Goal: Complete application form: Complete application form

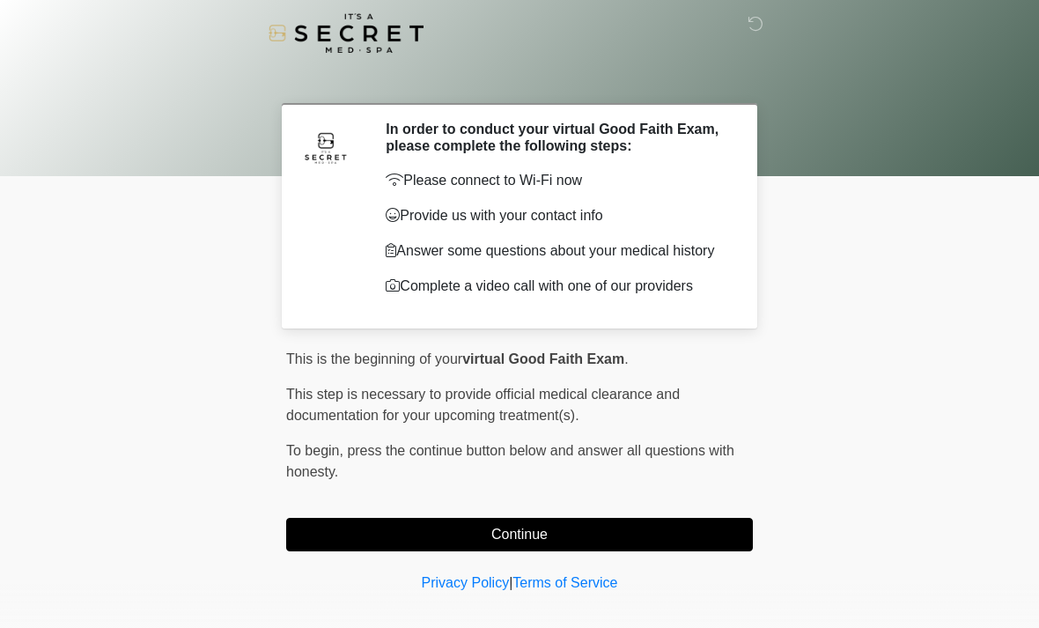
click at [338, 551] on button "Continue" at bounding box center [519, 534] width 467 height 33
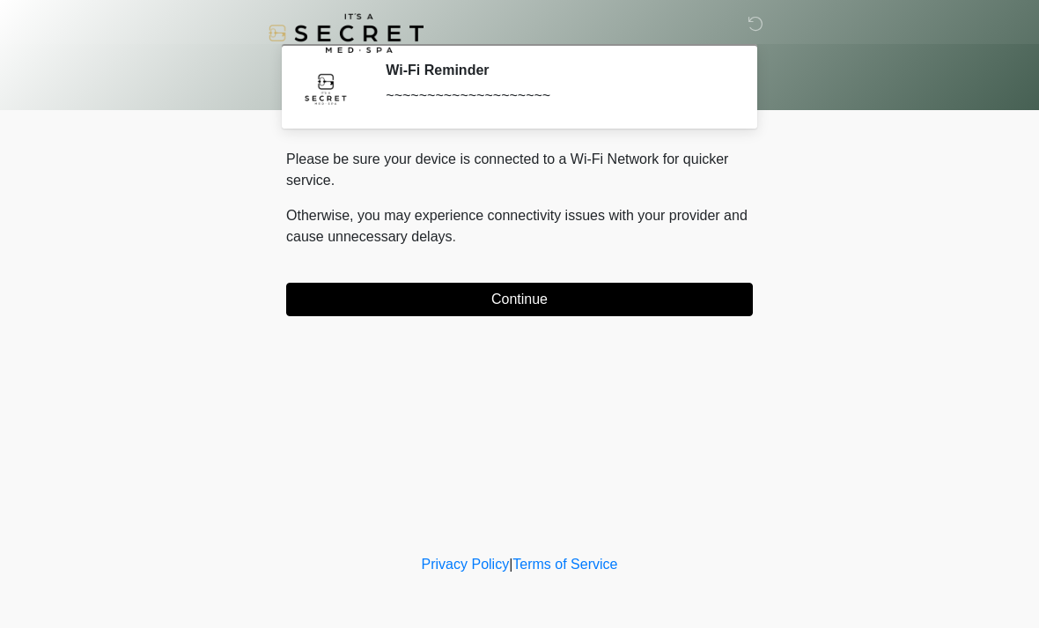
click at [683, 297] on button "Continue" at bounding box center [519, 299] width 467 height 33
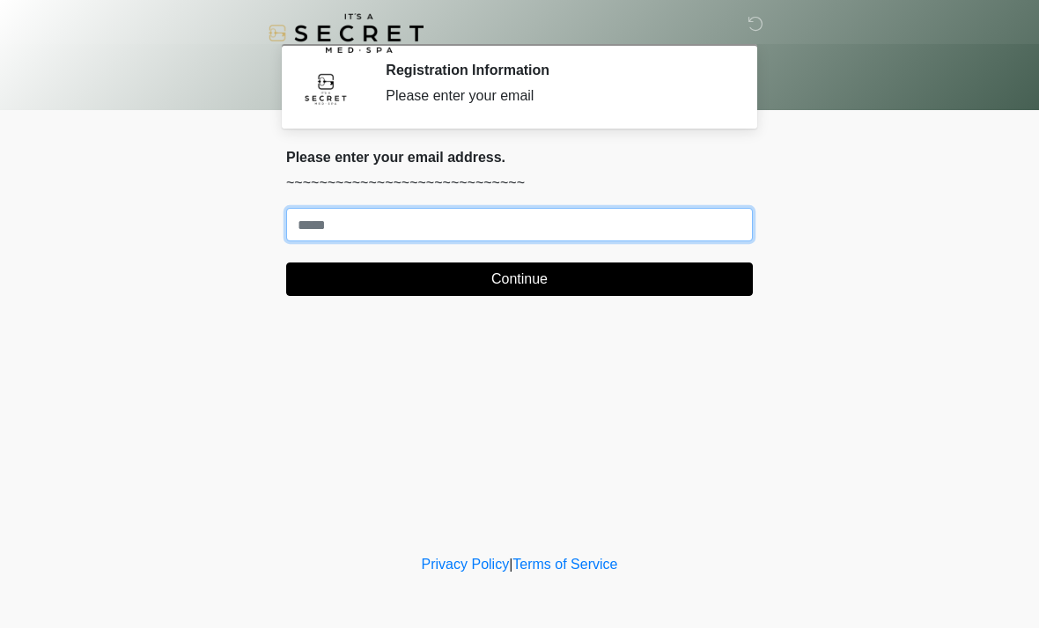
click at [662, 224] on input "Where should we email your treatment plan?" at bounding box center [519, 224] width 467 height 33
type input "**********"
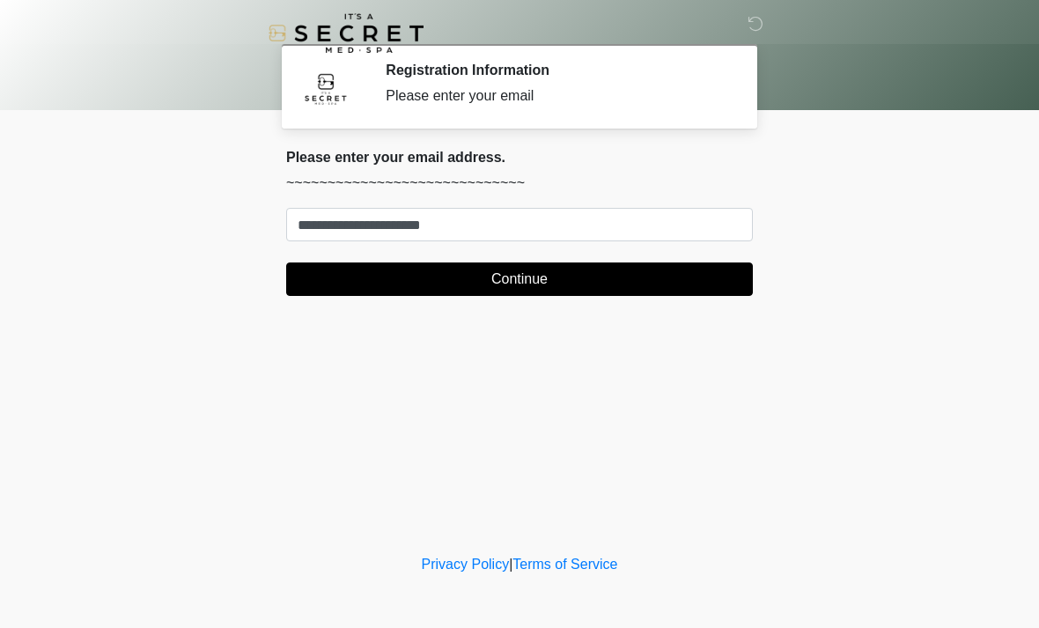
click at [701, 267] on button "Continue" at bounding box center [519, 278] width 467 height 33
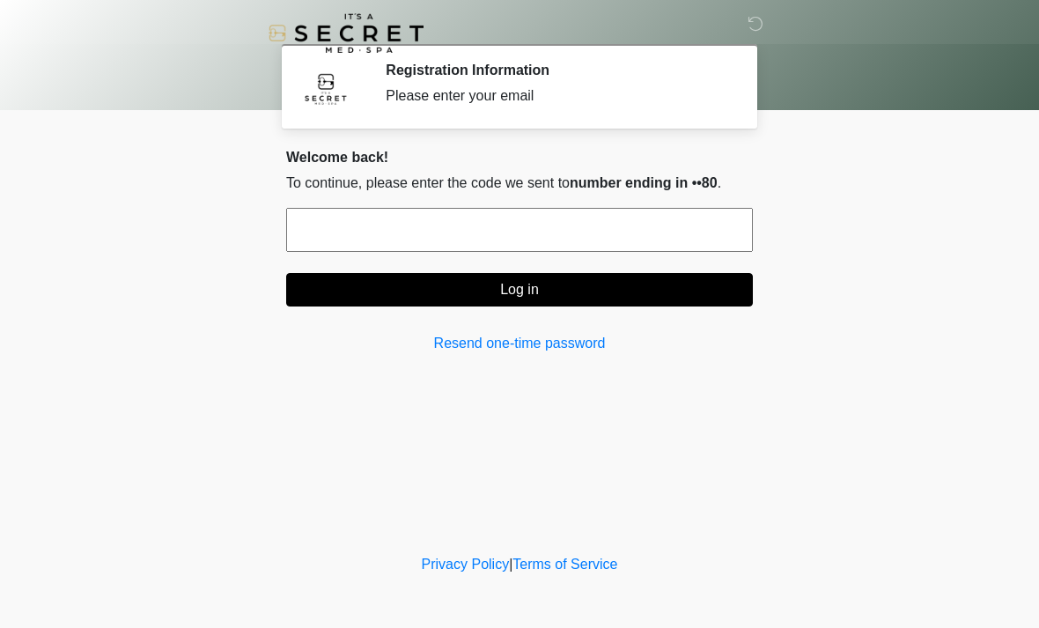
click at [676, 237] on input "text" at bounding box center [519, 230] width 467 height 44
type input "******"
click at [631, 291] on button "Log in" at bounding box center [519, 289] width 467 height 33
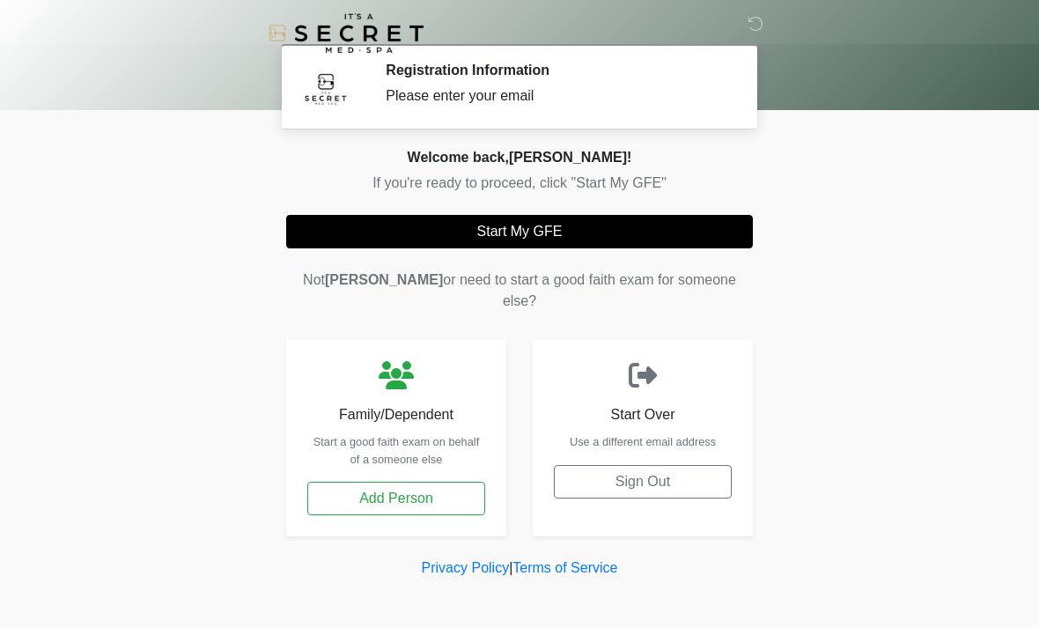
click at [683, 225] on button "Start My GFE" at bounding box center [519, 231] width 467 height 33
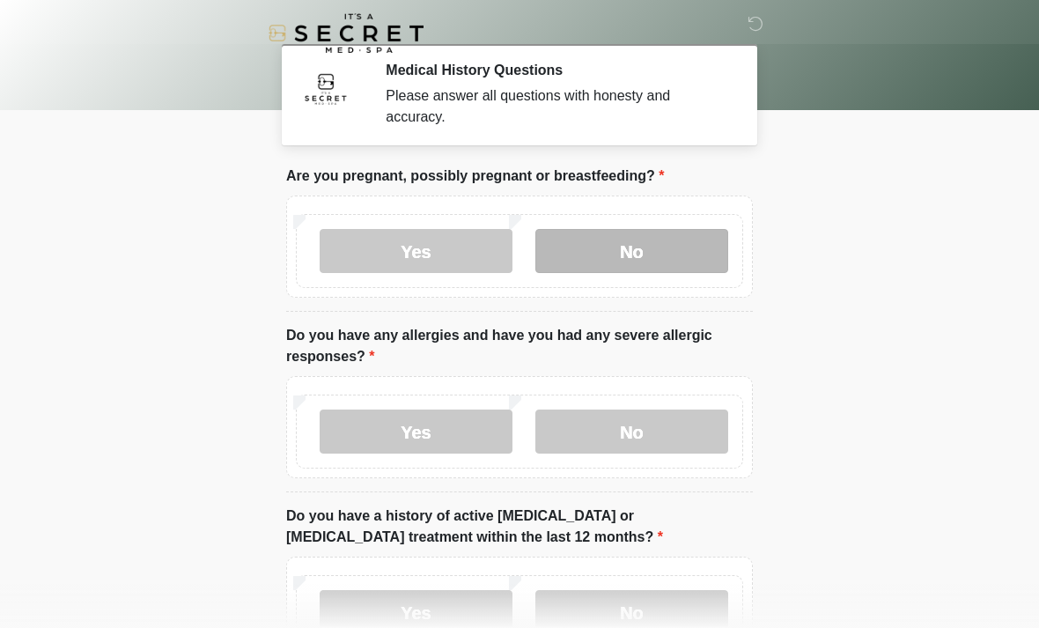
click at [601, 247] on label "No" at bounding box center [632, 251] width 193 height 44
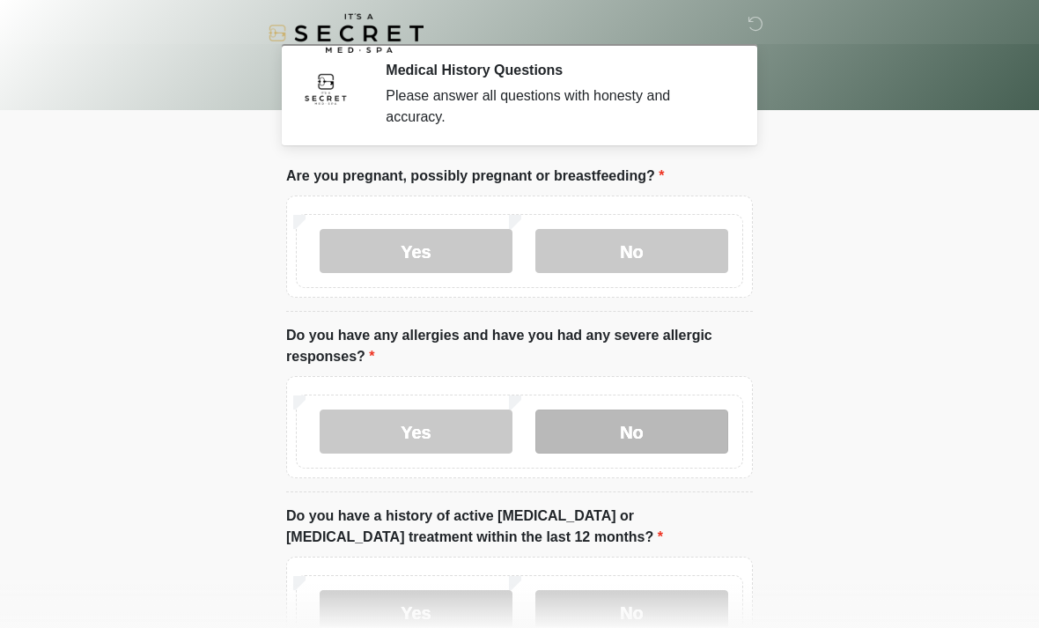
click at [660, 426] on label "No" at bounding box center [632, 432] width 193 height 44
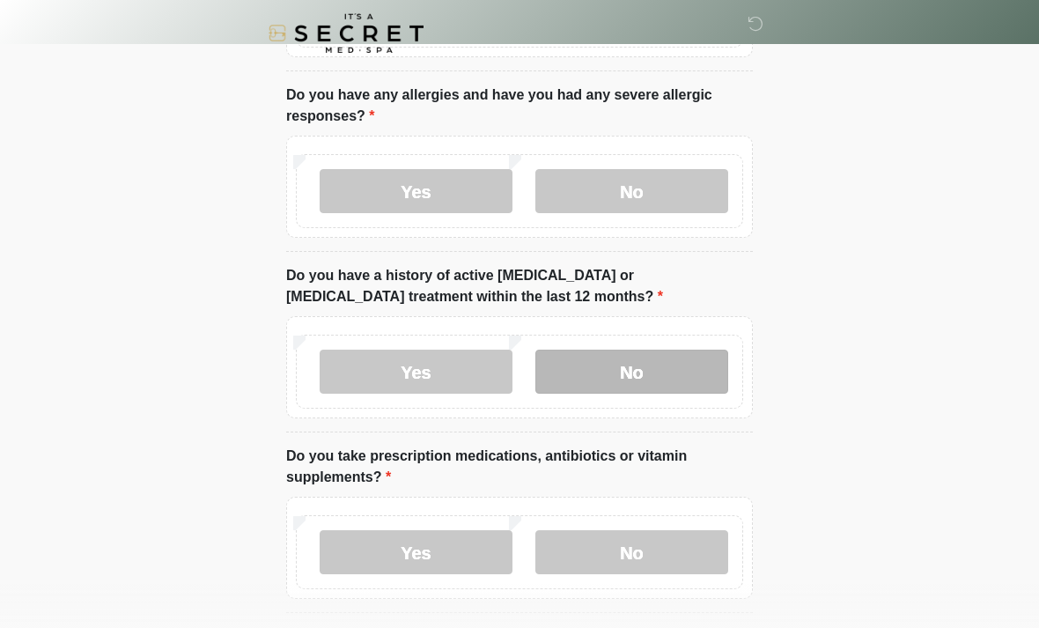
scroll to position [241, 0]
click at [643, 364] on label "No" at bounding box center [632, 371] width 193 height 44
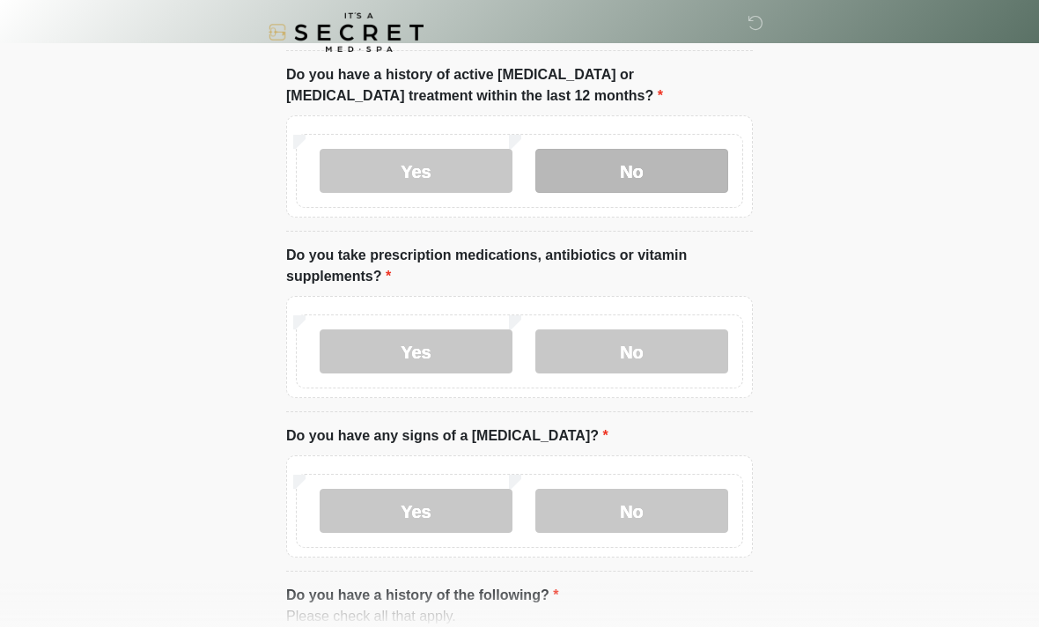
click at [643, 364] on label "No" at bounding box center [632, 352] width 193 height 44
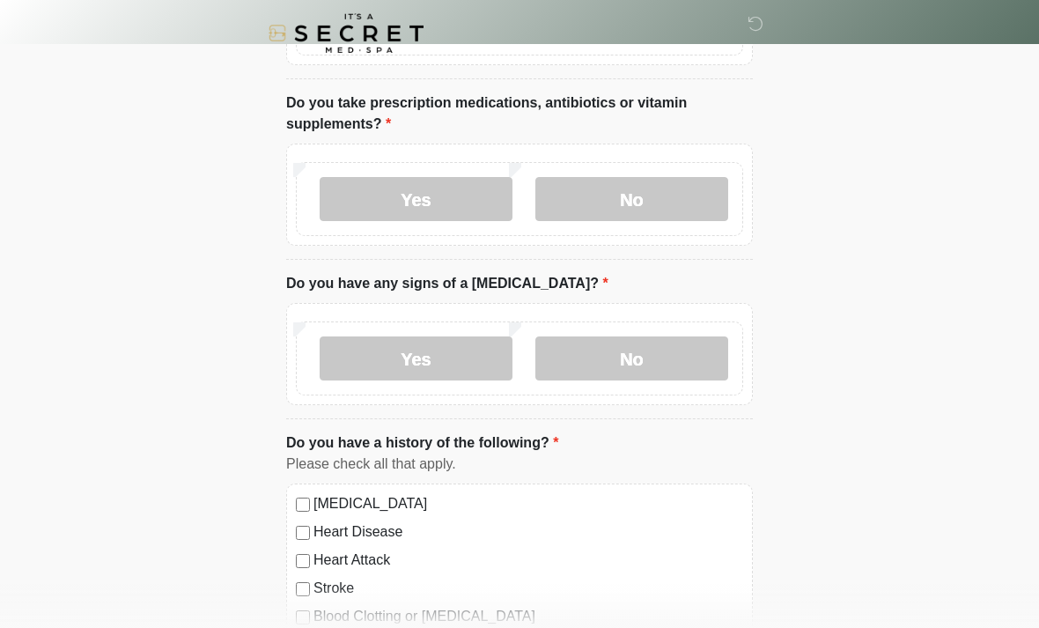
click at [643, 365] on label "No" at bounding box center [632, 358] width 193 height 44
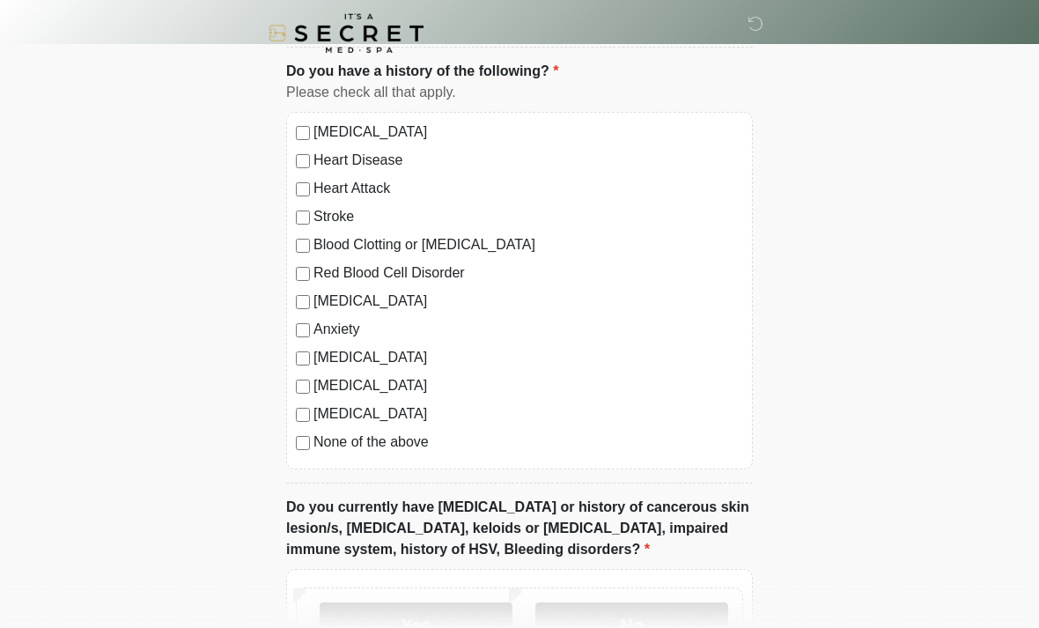
scroll to position [967, 0]
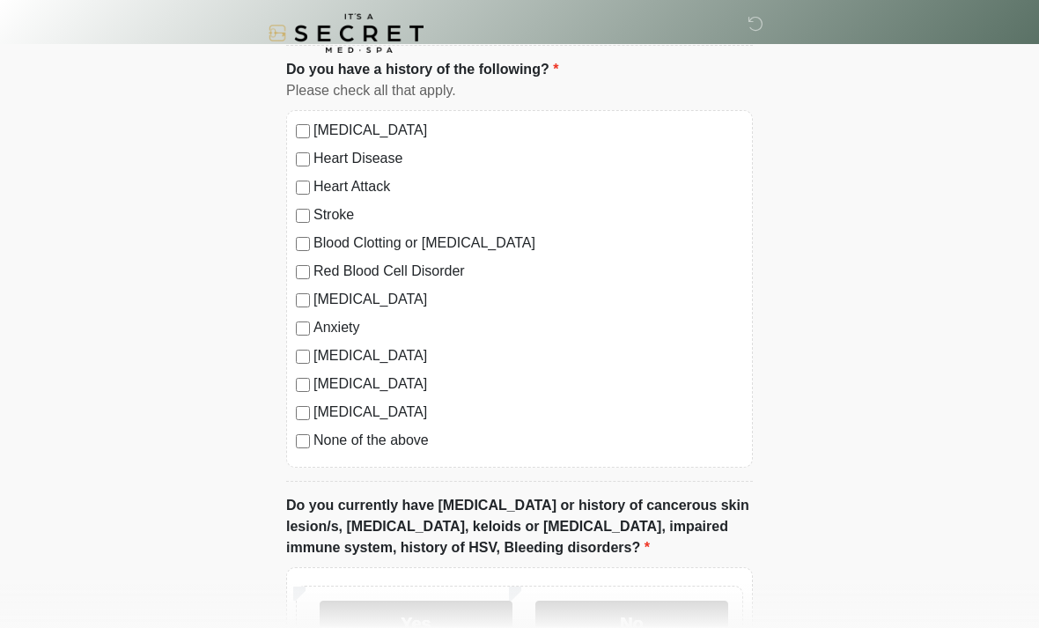
click at [327, 328] on label "Anxiety" at bounding box center [529, 327] width 430 height 21
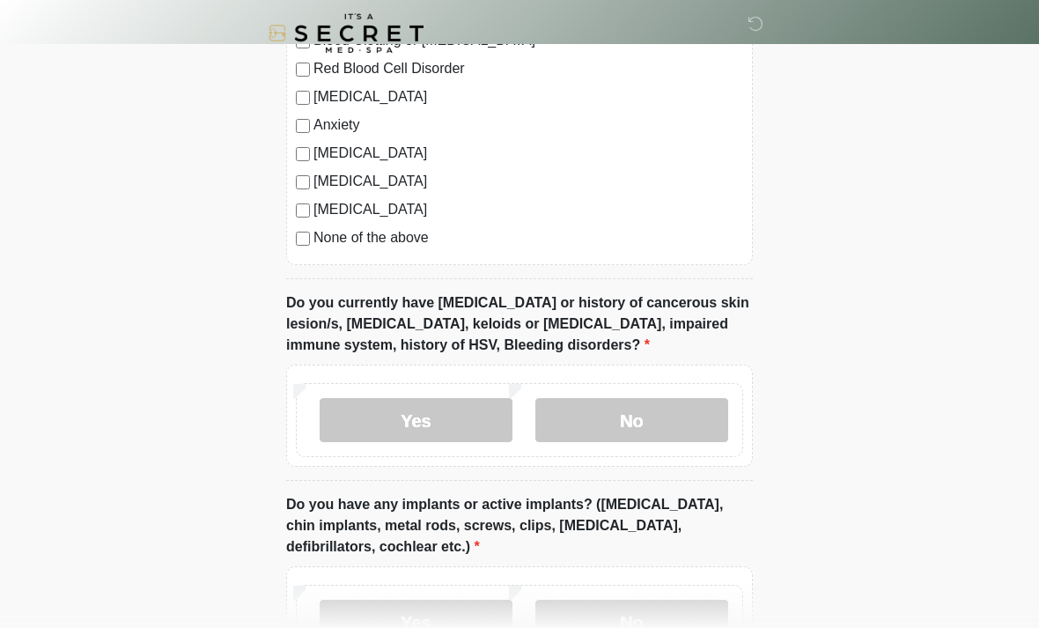
scroll to position [1171, 0]
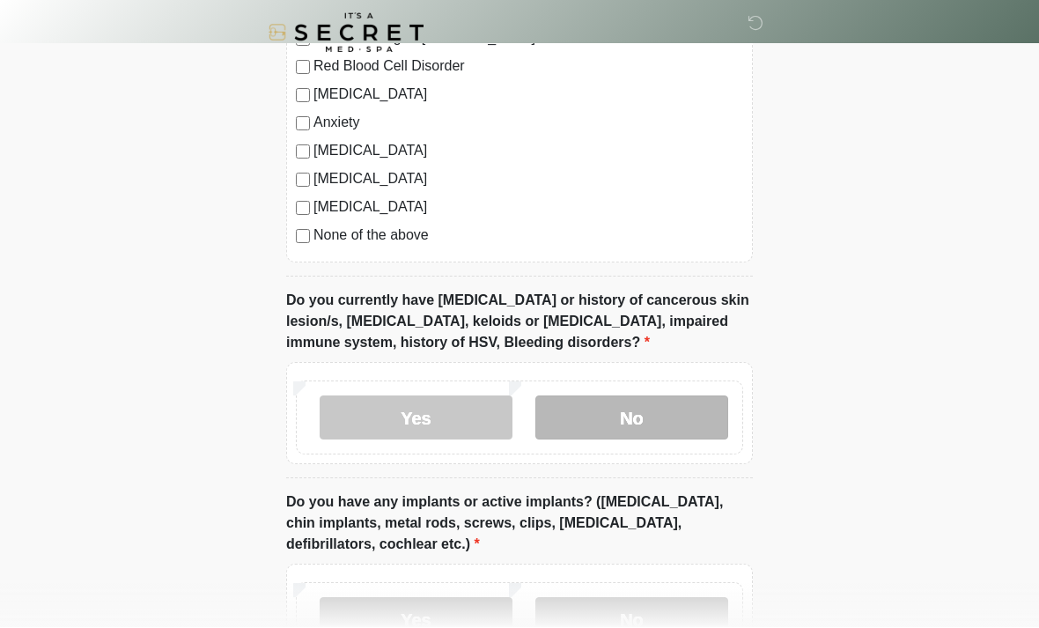
click at [627, 419] on label "No" at bounding box center [632, 418] width 193 height 44
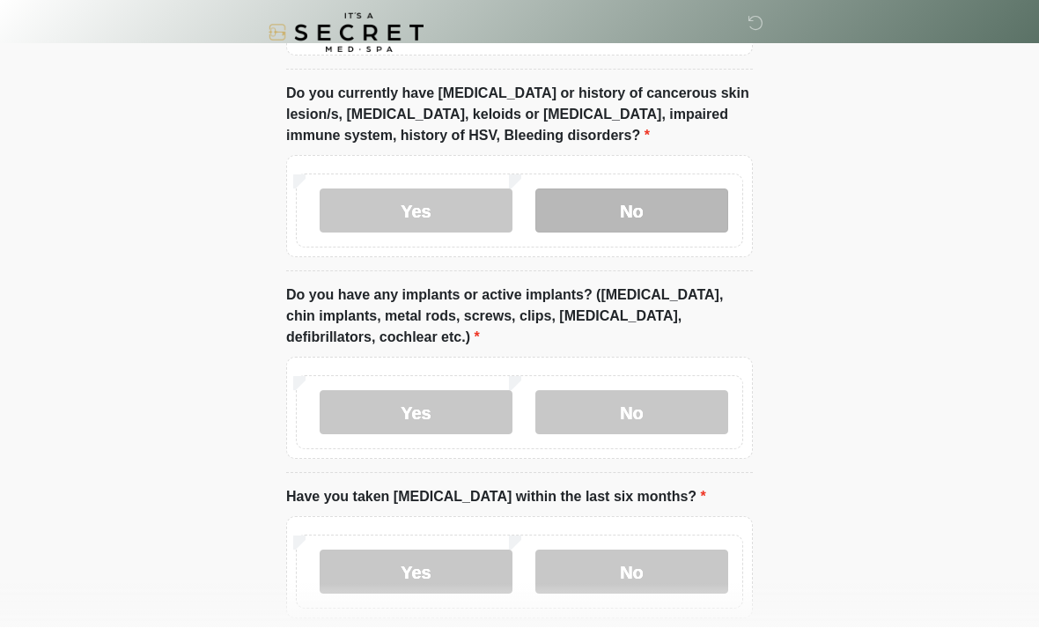
click at [627, 419] on label "No" at bounding box center [632, 413] width 193 height 44
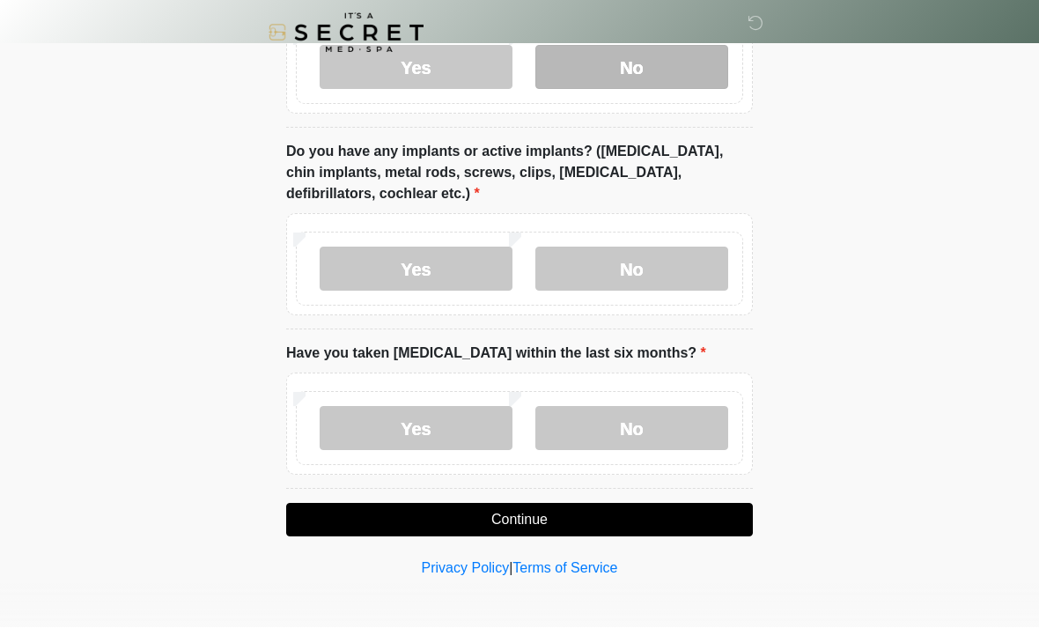
scroll to position [1523, 0]
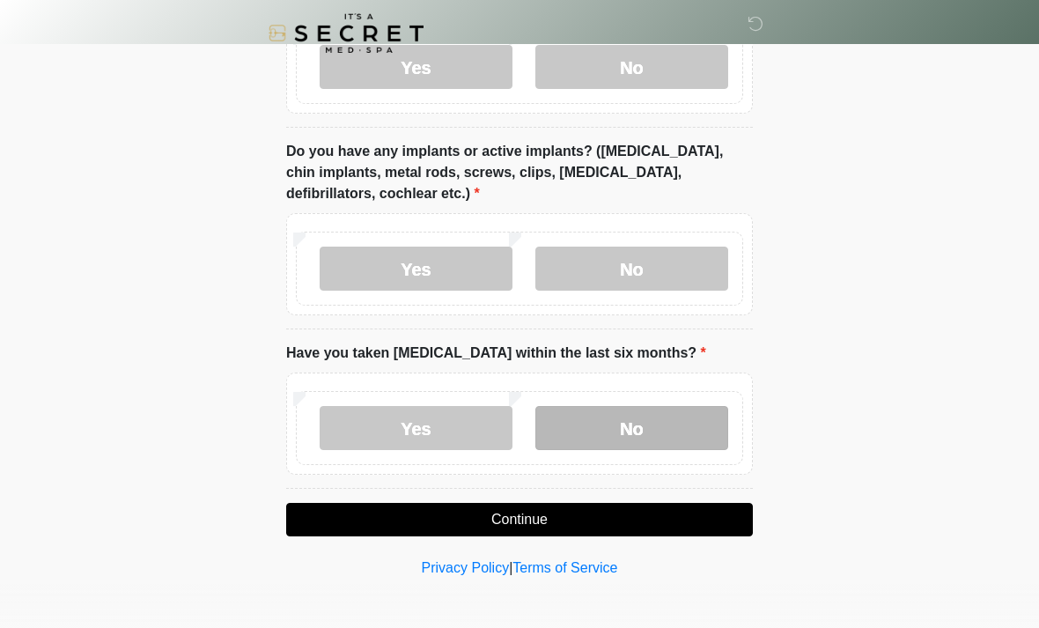
click at [657, 438] on label "No" at bounding box center [632, 428] width 193 height 44
click at [674, 510] on button "Continue" at bounding box center [519, 519] width 467 height 33
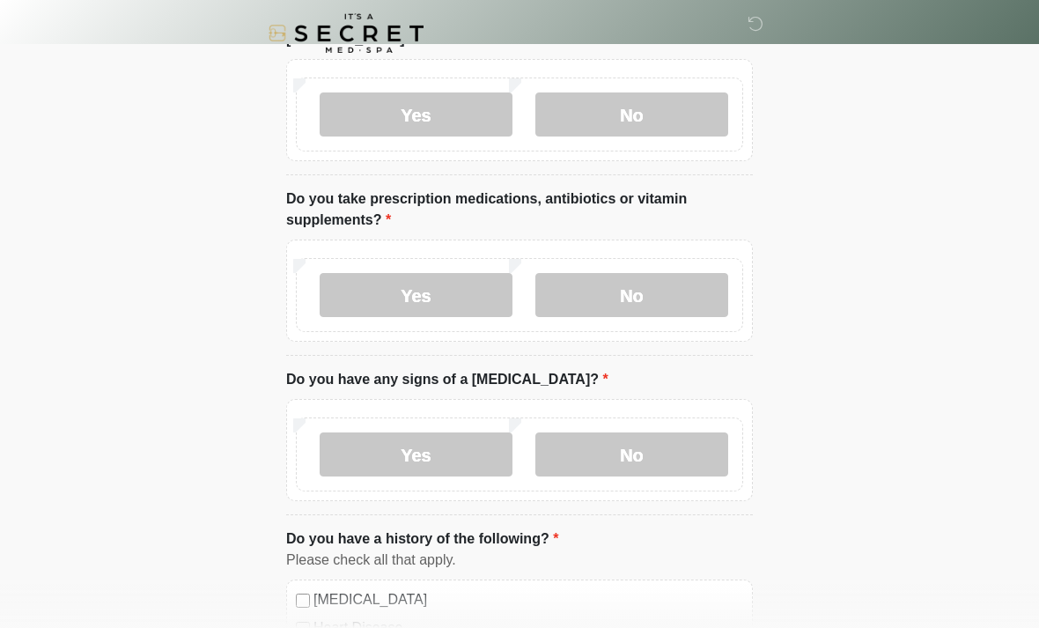
scroll to position [0, 0]
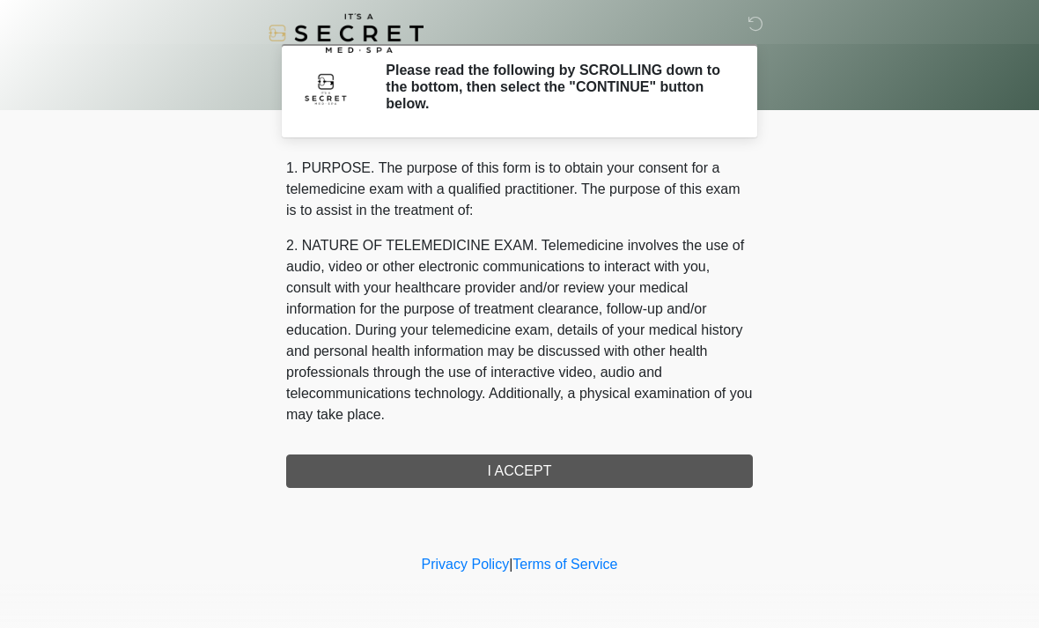
click at [624, 477] on div "1. PURPOSE. The purpose of this form is to obtain your consent for a telemedici…" at bounding box center [519, 323] width 467 height 330
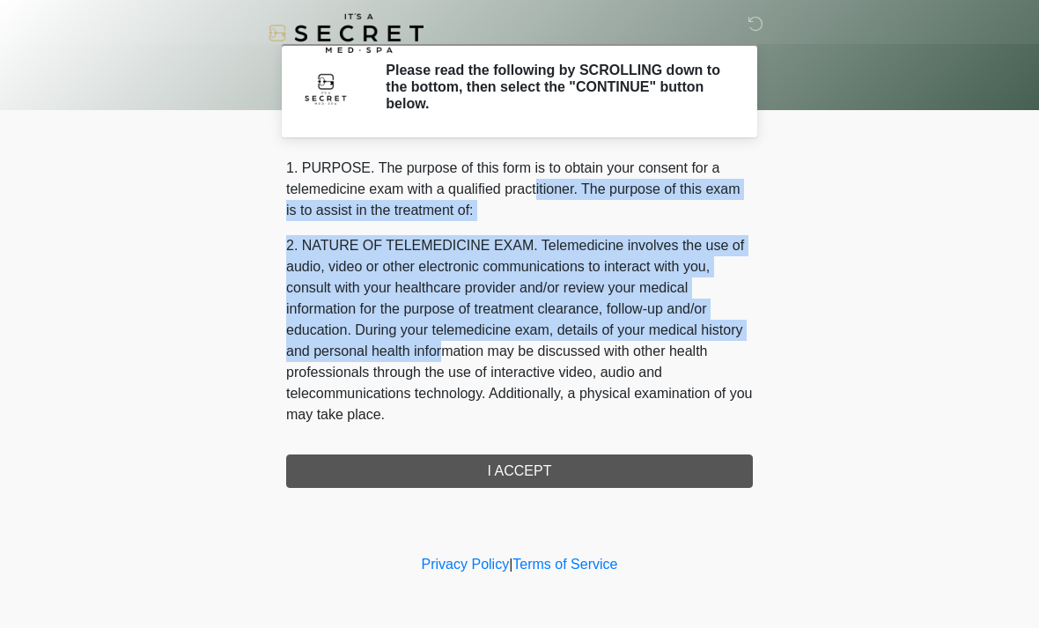
drag, startPoint x: 497, startPoint y: 339, endPoint x: 543, endPoint y: 185, distance: 161.0
click at [543, 177] on div "1. PURPOSE. The purpose of this form is to obtain your consent for a telemedici…" at bounding box center [519, 296] width 467 height 276
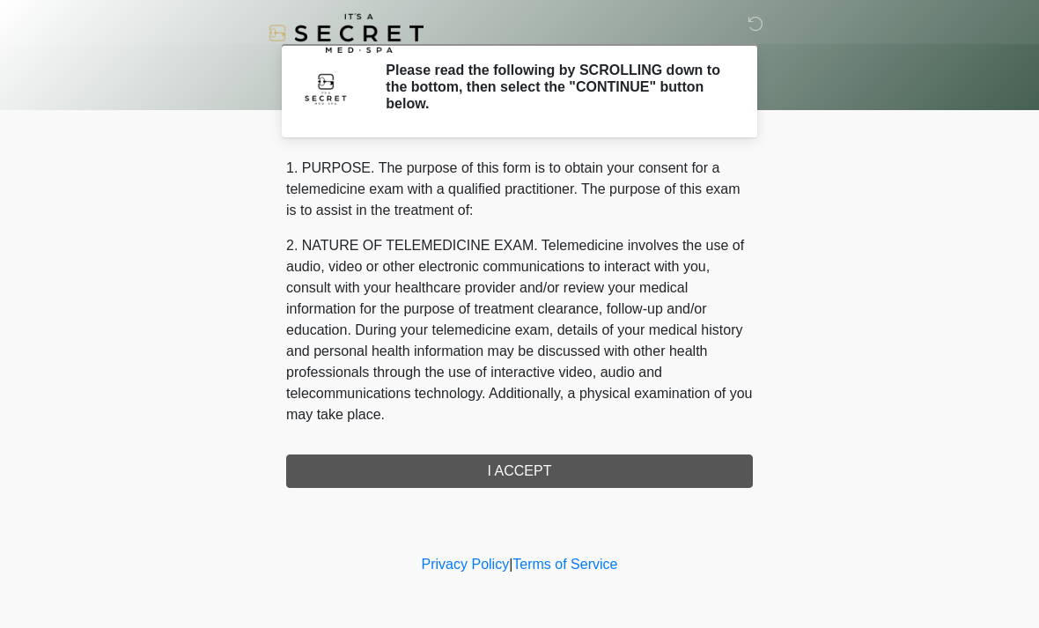
click at [609, 416] on p "2. NATURE OF TELEMEDICINE EXAM. Telemedicine involves the use of audio, video o…" at bounding box center [519, 330] width 467 height 190
click at [616, 488] on div "‎ ‎ Please read the following by SCROLLING down to the bottom, then select the …" at bounding box center [519, 275] width 528 height 515
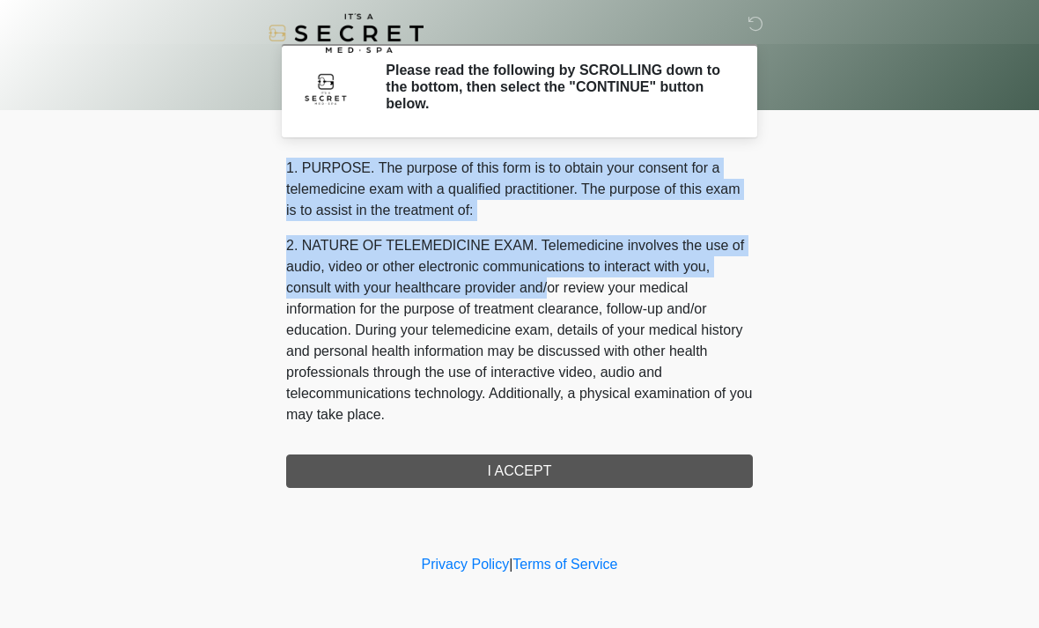
drag, startPoint x: 557, startPoint y: 277, endPoint x: 558, endPoint y: 149, distance: 127.7
click at [558, 149] on div "‎ ‎ Please read the following by SCROLLING down to the bottom, then select the …" at bounding box center [519, 275] width 528 height 515
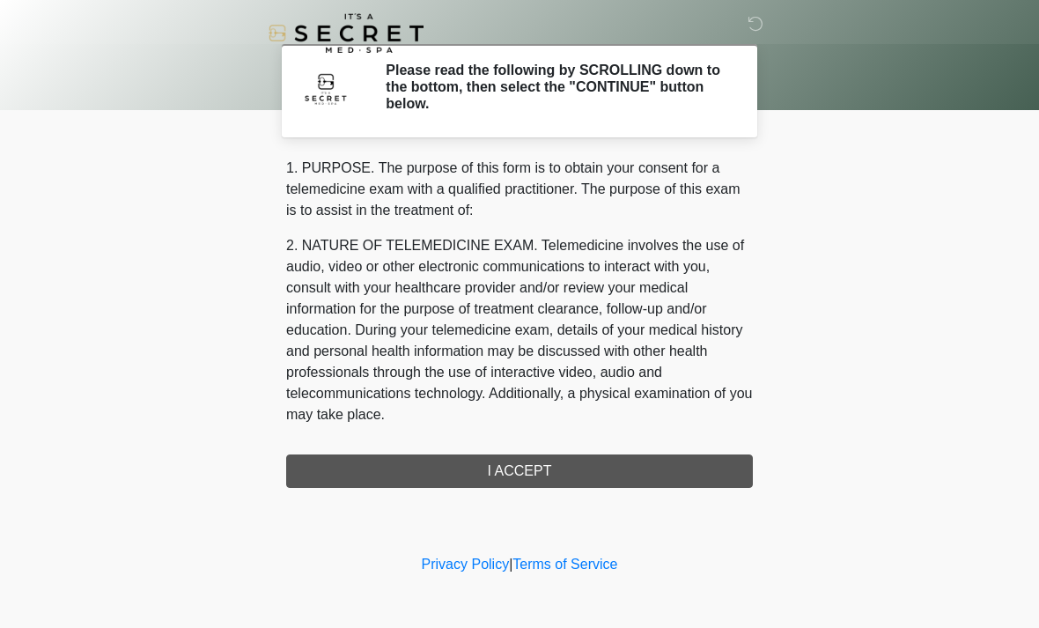
click at [785, 302] on body "‎ ‎ Please read the following by SCROLLING down to the bottom, then select the …" at bounding box center [519, 314] width 1039 height 628
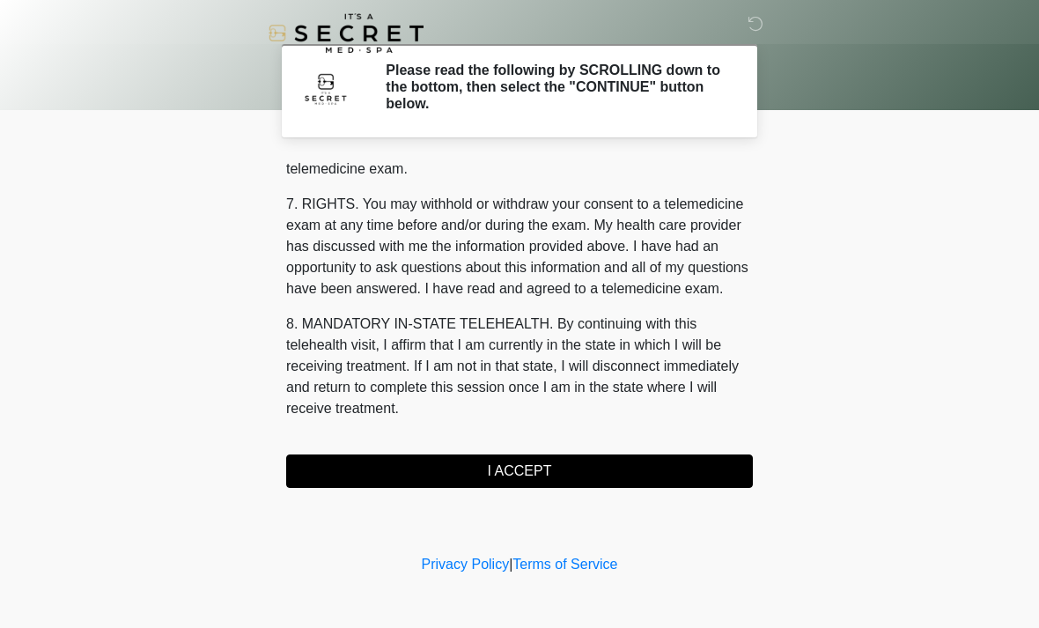
scroll to position [746, 0]
click at [380, 469] on button "I ACCEPT" at bounding box center [519, 470] width 467 height 33
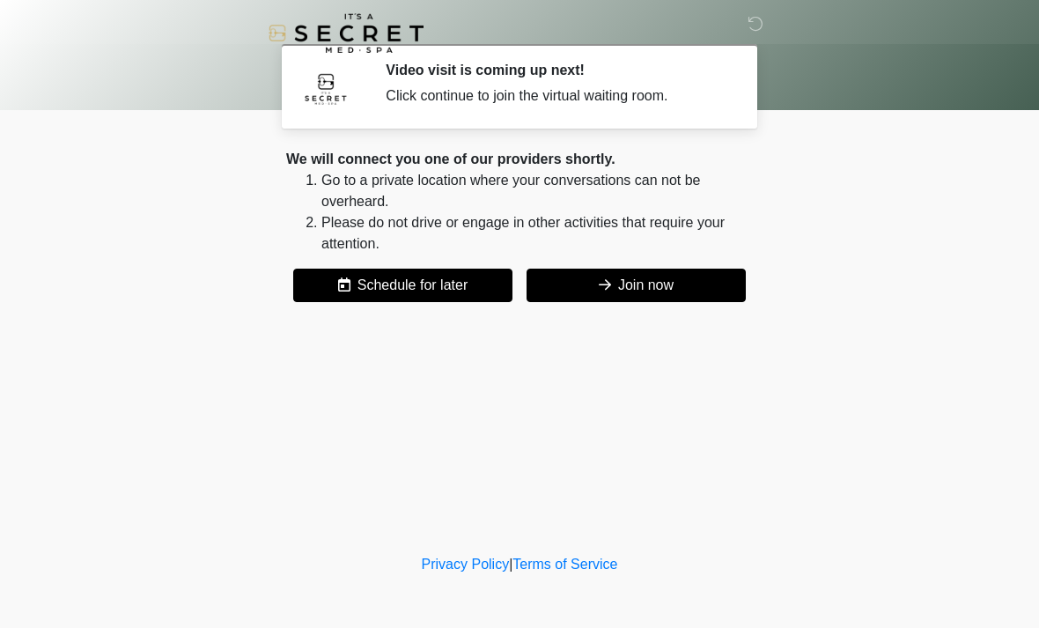
click at [698, 285] on button "Join now" at bounding box center [636, 285] width 219 height 33
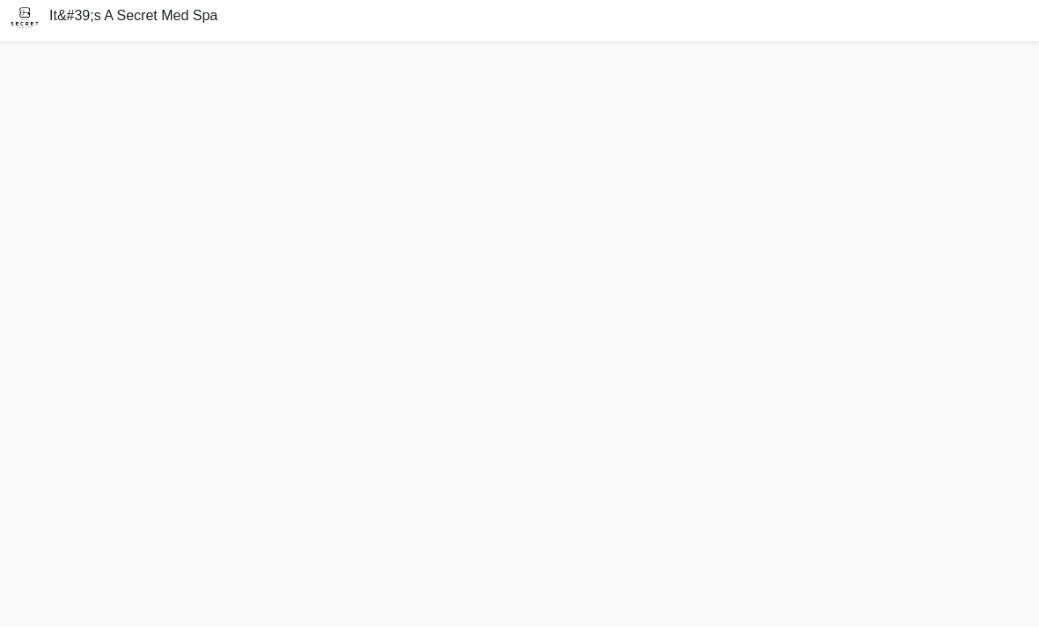
scroll to position [5, 0]
